Goal: Task Accomplishment & Management: Manage account settings

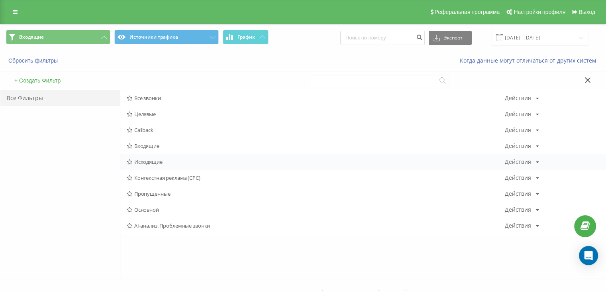
click at [158, 159] on span "Исходящие" at bounding box center [316, 162] width 378 height 6
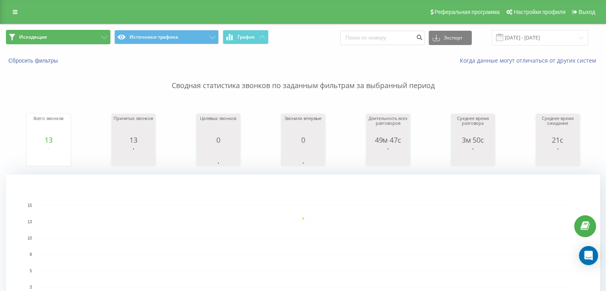
click at [61, 37] on button "Исходящие" at bounding box center [58, 37] width 104 height 14
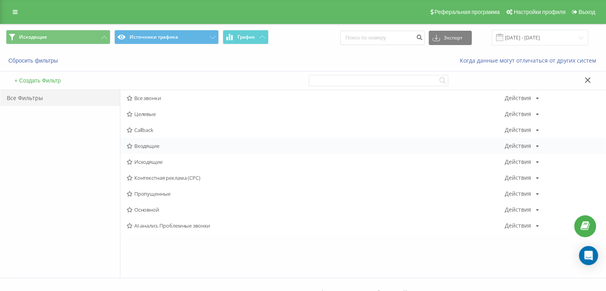
click at [145, 144] on span "Входящие" at bounding box center [316, 146] width 378 height 6
